Goal: Task Accomplishment & Management: Manage account settings

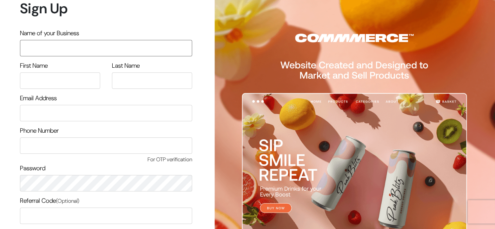
scroll to position [67, 0]
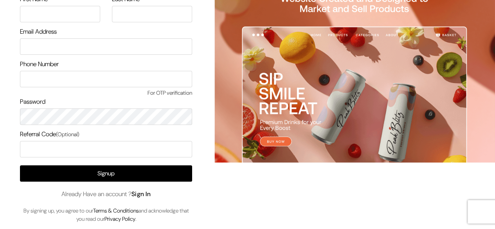
click at [147, 194] on link "Sign In" at bounding box center [141, 194] width 20 height 8
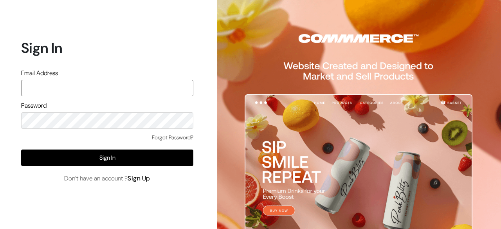
paste input "[EMAIL_ADDRESS][DOMAIN_NAME]"
click at [104, 93] on input "[EMAIL_ADDRESS][DOMAIN_NAME]" at bounding box center [107, 88] width 172 height 16
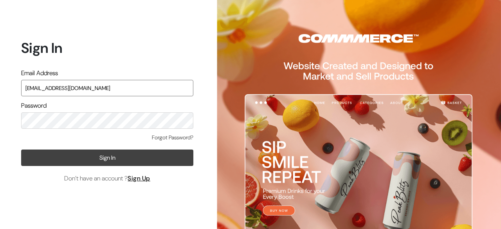
type input "[EMAIL_ADDRESS][DOMAIN_NAME]"
click at [108, 155] on button "Sign In" at bounding box center [107, 157] width 172 height 16
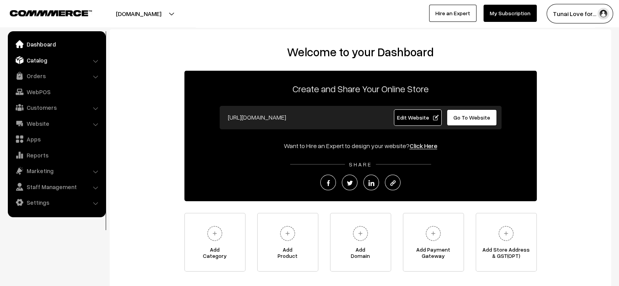
click at [43, 61] on link "Catalog" at bounding box center [56, 60] width 93 height 14
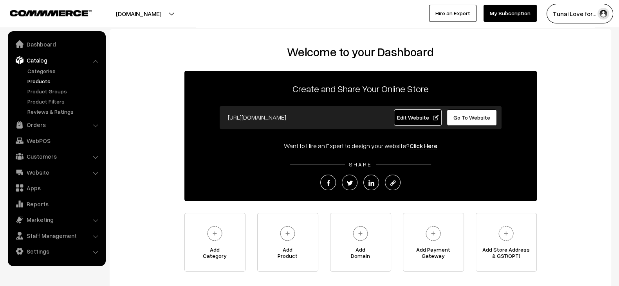
click at [40, 83] on link "Products" at bounding box center [63, 81] width 77 height 8
click at [39, 79] on ul "Categories" at bounding box center [57, 91] width 94 height 49
click at [39, 79] on link "Products" at bounding box center [63, 81] width 77 height 8
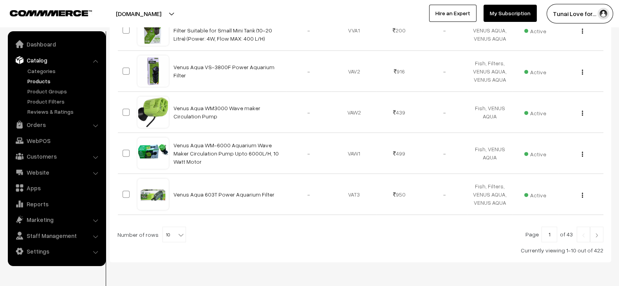
scroll to position [397, 0]
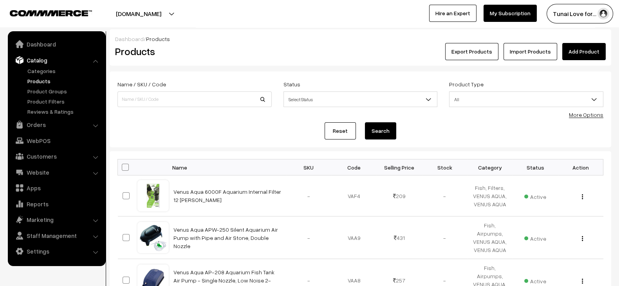
click at [462, 46] on button "Export Products" at bounding box center [471, 51] width 53 height 17
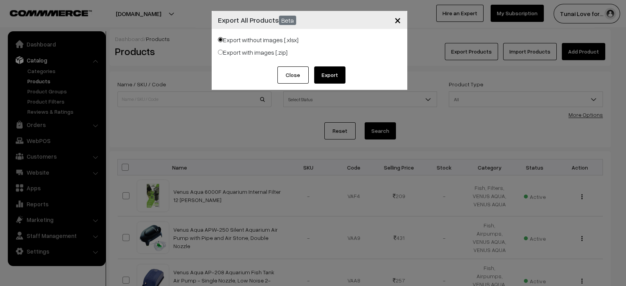
click at [338, 77] on button "Export" at bounding box center [329, 75] width 31 height 17
click at [401, 22] on button "×" at bounding box center [397, 20] width 19 height 24
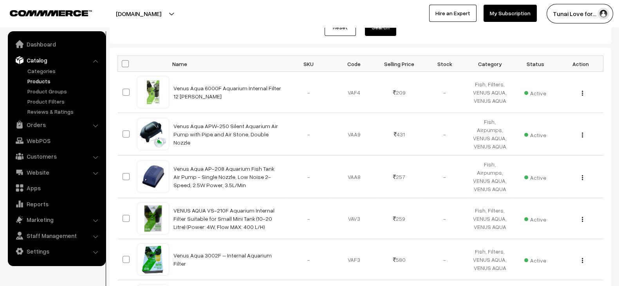
scroll to position [104, 0]
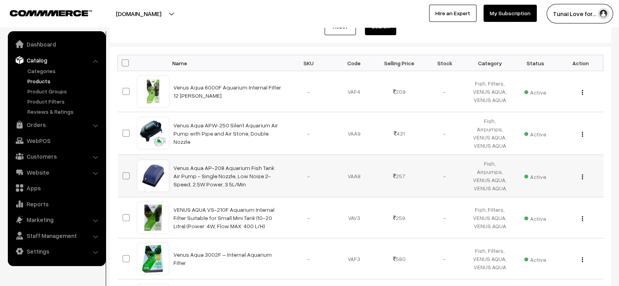
click at [211, 168] on td "Venus Aqua AP-208 Aquarium Fish Tank Air Pump - Single Nozzle, Low Noise 2-Spee…" at bounding box center [227, 176] width 117 height 43
click at [211, 173] on link "Venus Aqua AP-208 Aquarium Fish Tank Air Pump - Single Nozzle, Low Noise 2-Spee…" at bounding box center [223, 176] width 101 height 23
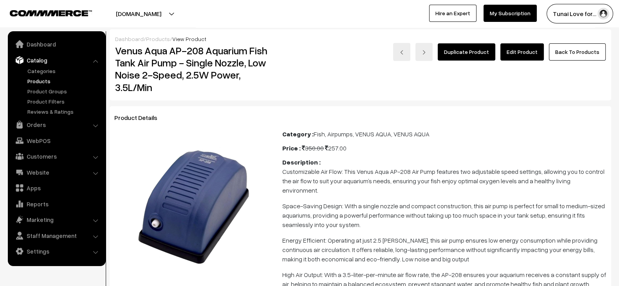
click at [522, 55] on link "Edit Product" at bounding box center [521, 51] width 43 height 17
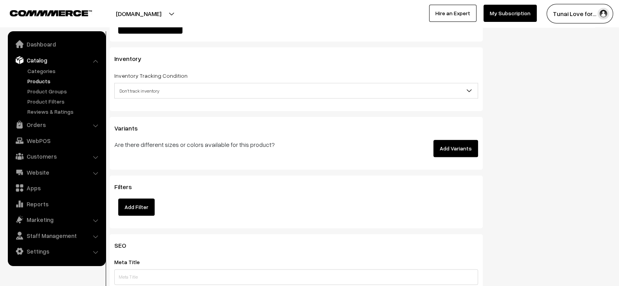
scroll to position [932, 0]
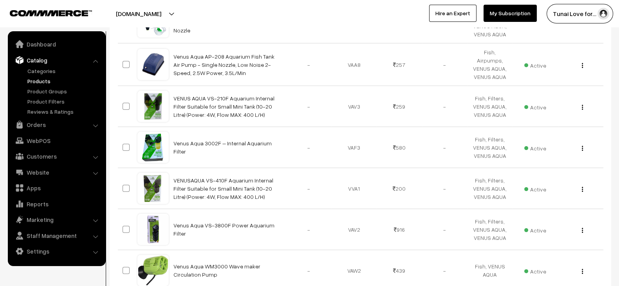
scroll to position [218, 0]
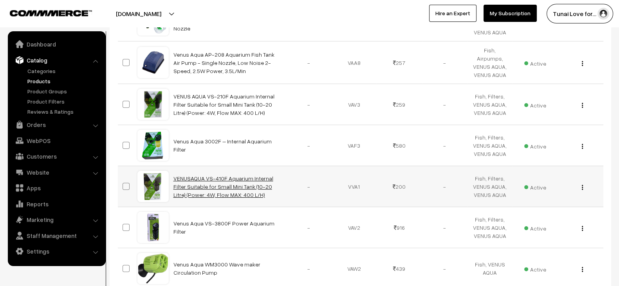
click at [218, 179] on link "VENUSAQUA VS-410F Aquarium Internal Filter Suitable for Small Mini Tank (10-20 …" at bounding box center [223, 186] width 100 height 23
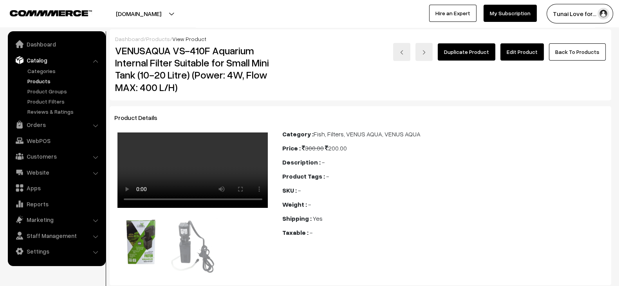
scroll to position [15, 0]
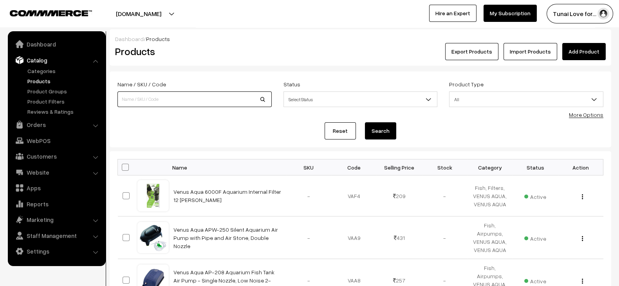
click at [190, 97] on input at bounding box center [194, 100] width 154 height 16
paste input "Tunai Superior Freeze Dried Blood Worms | Natural Fish Food for Tropical Fishes…"
type input "Tunai Superior Freeze Dried Blood Worms | Natural Fish Food for Tropical Fishes…"
click at [365, 122] on button "Search" at bounding box center [380, 130] width 31 height 17
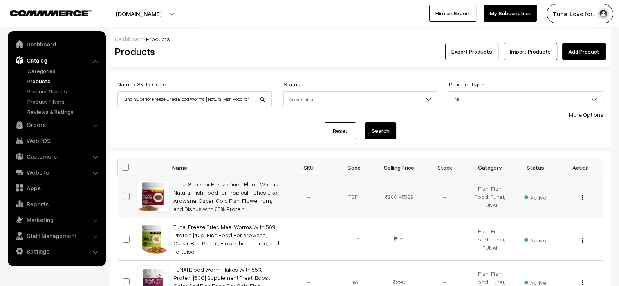
click at [228, 196] on td "Tunai Superior Freeze Dried Blood Worms | Natural Fish Food for Tropical Fishes…" at bounding box center [227, 197] width 117 height 43
click at [262, 194] on link "Tunai Superior Freeze Dried Blood Worms | Natural Fish Food for Tropical Fishes…" at bounding box center [226, 196] width 107 height 31
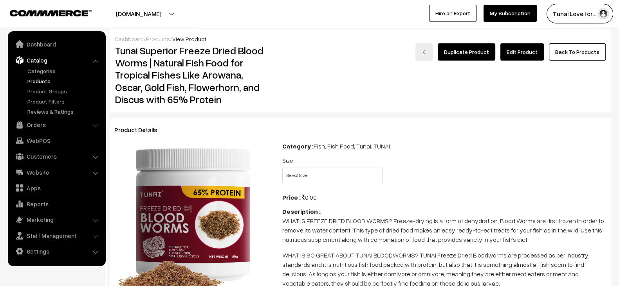
click at [518, 55] on link "Edit Product" at bounding box center [521, 51] width 43 height 17
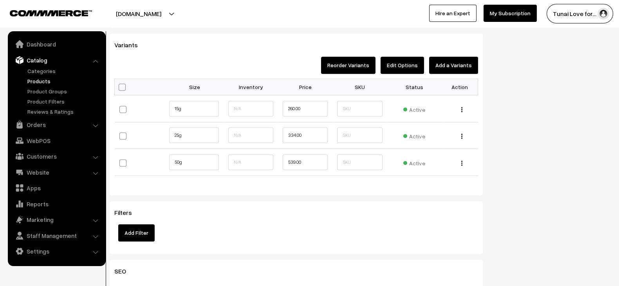
scroll to position [840, 0]
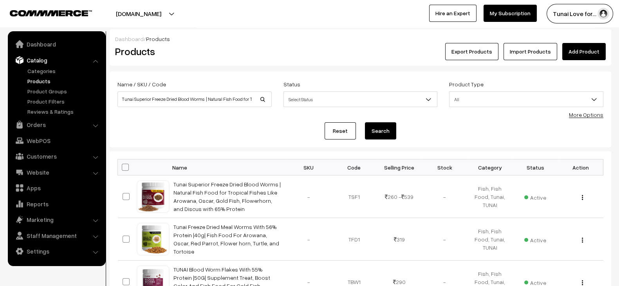
click at [144, 10] on button "[DOMAIN_NAME]" at bounding box center [138, 14] width 100 height 20
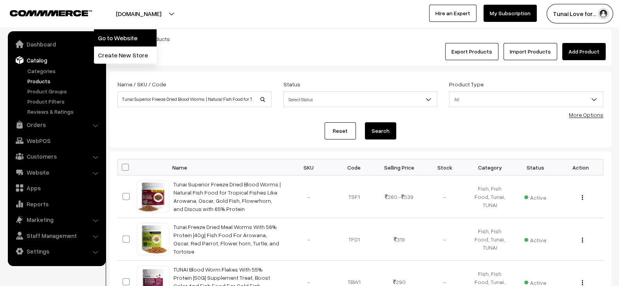
click at [143, 36] on link "Go to Website" at bounding box center [125, 37] width 63 height 17
